Goal: Task Accomplishment & Management: Complete application form

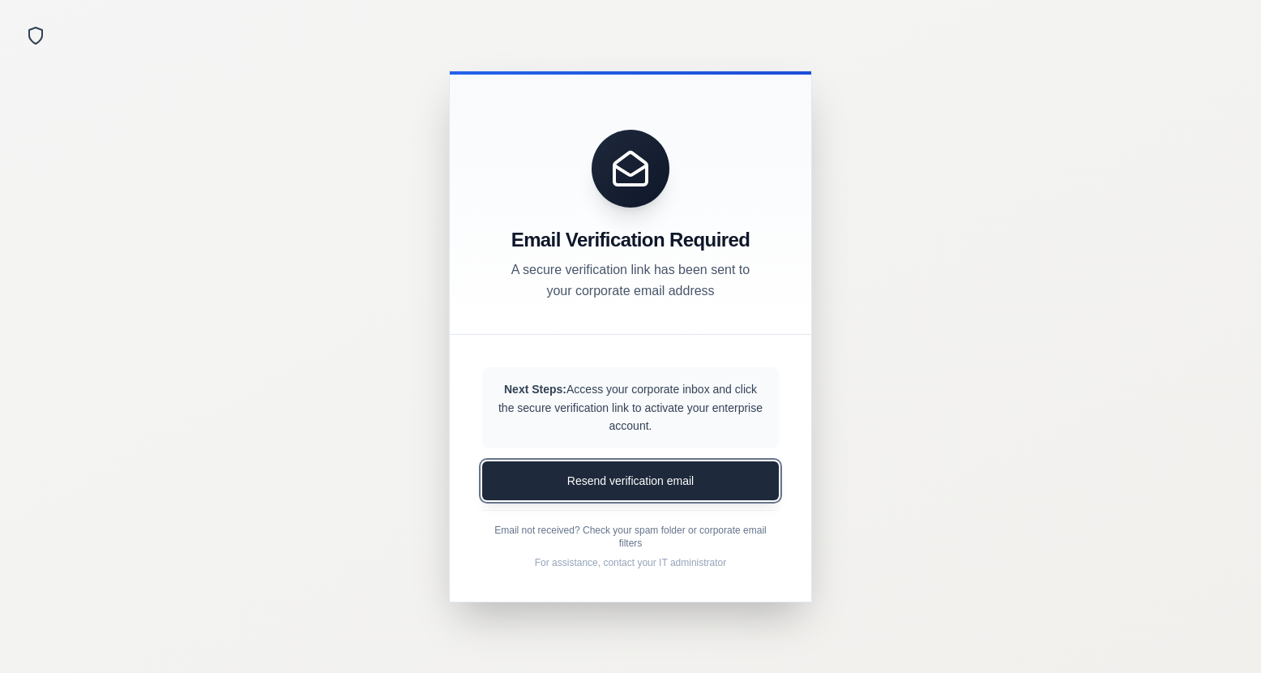
click at [608, 471] on button "Resend verification email" at bounding box center [630, 480] width 297 height 39
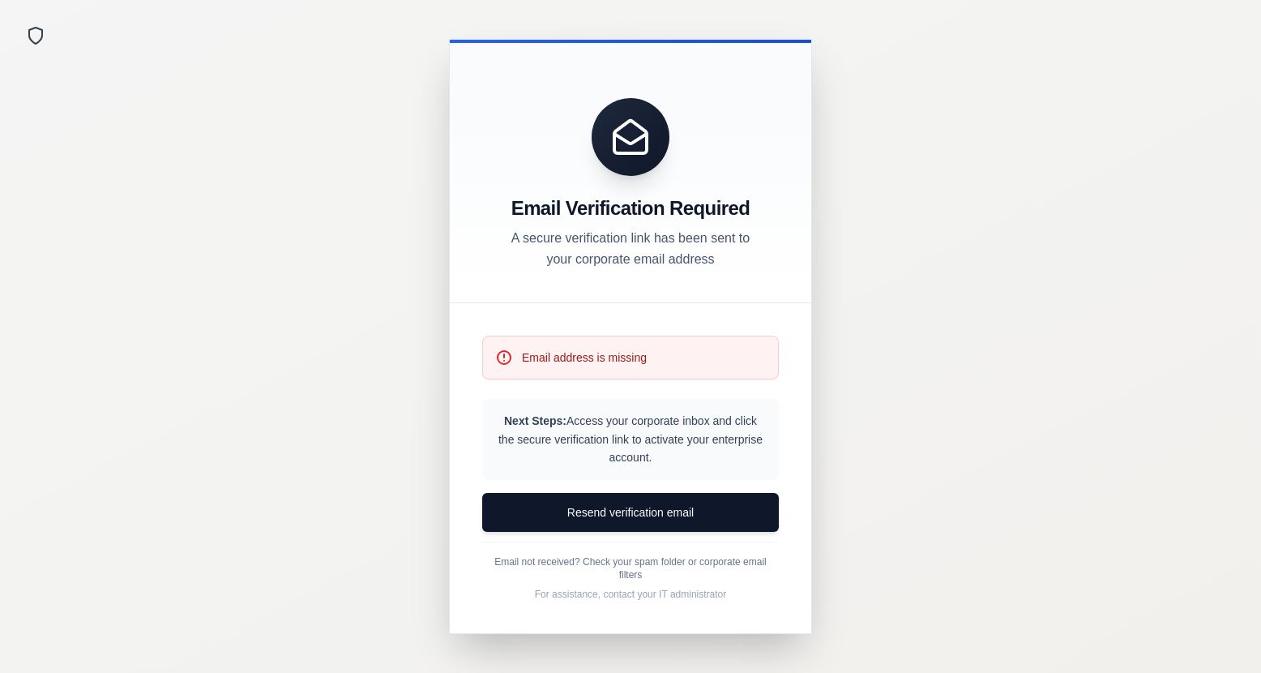
click at [499, 377] on div "Email address is missing" at bounding box center [630, 358] width 297 height 44
click at [534, 352] on p "Email address is missing" at bounding box center [584, 357] width 125 height 16
click at [610, 446] on p "Next Steps: Access your corporate inbox and click the secure verification link …" at bounding box center [630, 439] width 271 height 55
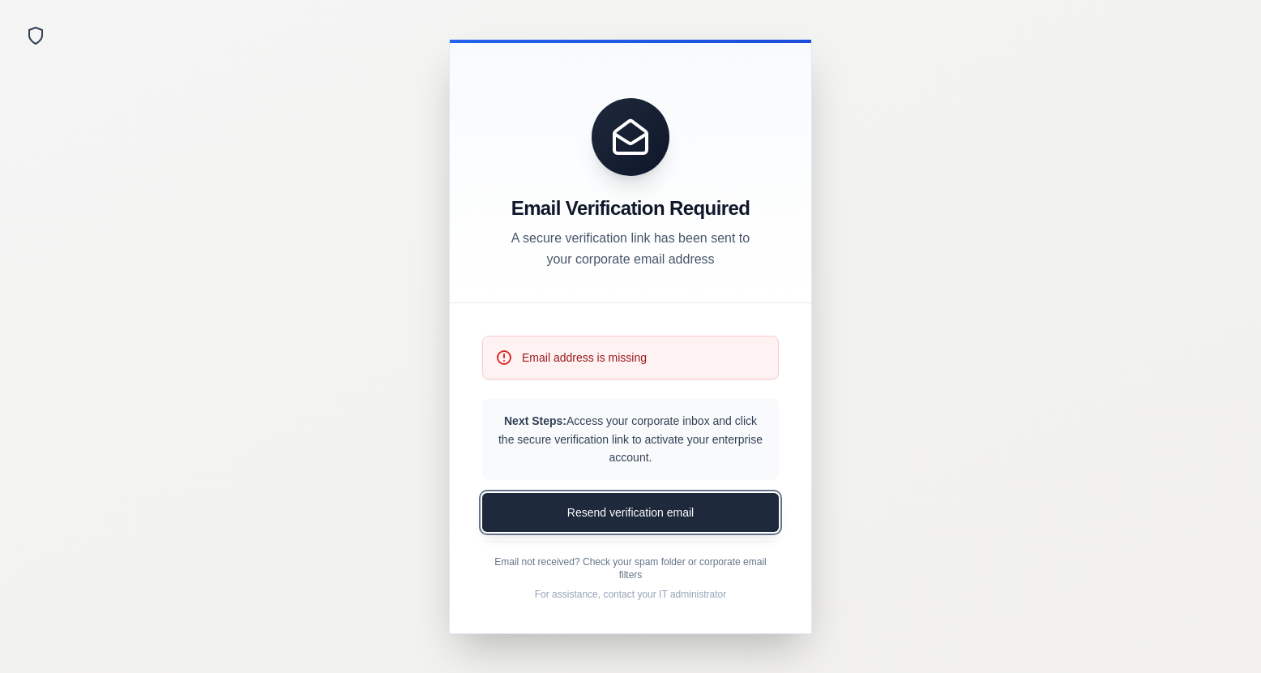
click at [635, 503] on button "Resend verification email" at bounding box center [630, 512] width 297 height 39
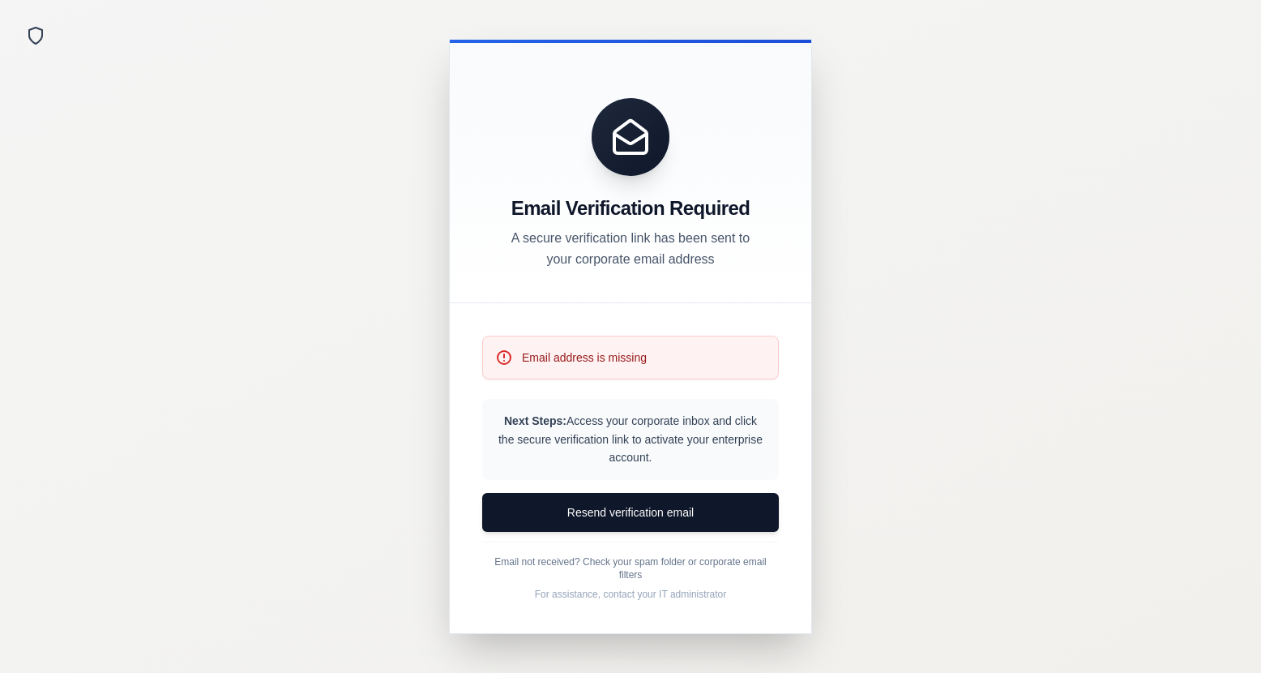
click at [582, 562] on p "Email not received? Check your spam folder or corporate email filters" at bounding box center [630, 568] width 297 height 26
click at [676, 570] on p "Email not received? Check your spam folder or corporate email filters" at bounding box center [630, 568] width 297 height 26
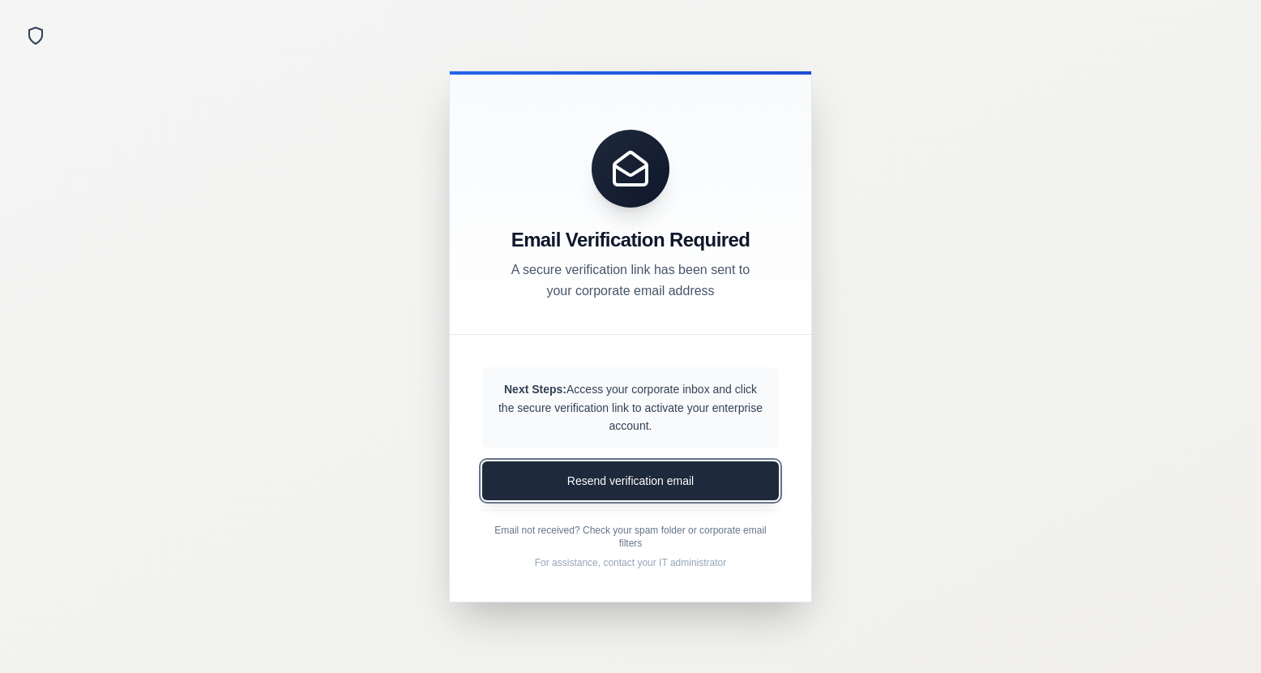
click at [605, 486] on button "Resend verification email" at bounding box center [630, 480] width 297 height 39
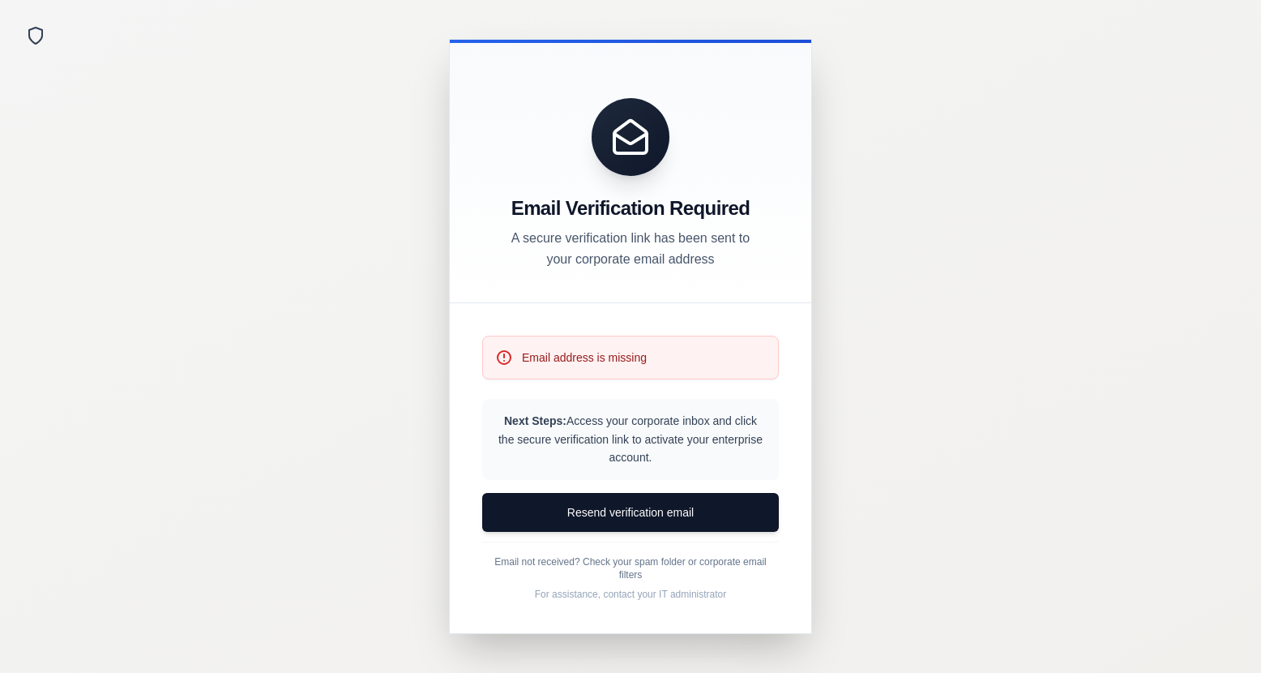
click at [625, 353] on p "Email address is missing" at bounding box center [584, 357] width 125 height 16
click at [604, 280] on div "Email Verification Required A secure verification link has been sent to your co…" at bounding box center [630, 171] width 361 height 263
click at [605, 468] on div "Next Steps: Access your corporate inbox and click the secure verification link …" at bounding box center [630, 439] width 297 height 81
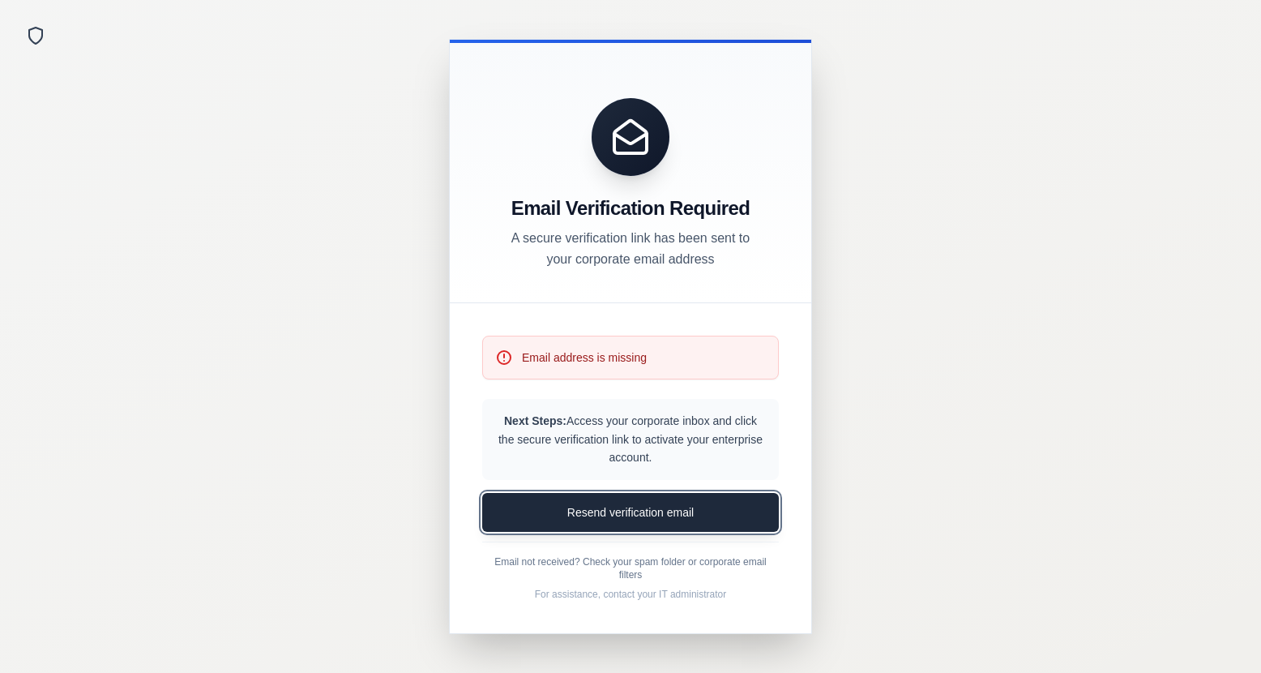
click at [605, 508] on button "Resend verification email" at bounding box center [630, 512] width 297 height 39
